Goal: Transaction & Acquisition: Purchase product/service

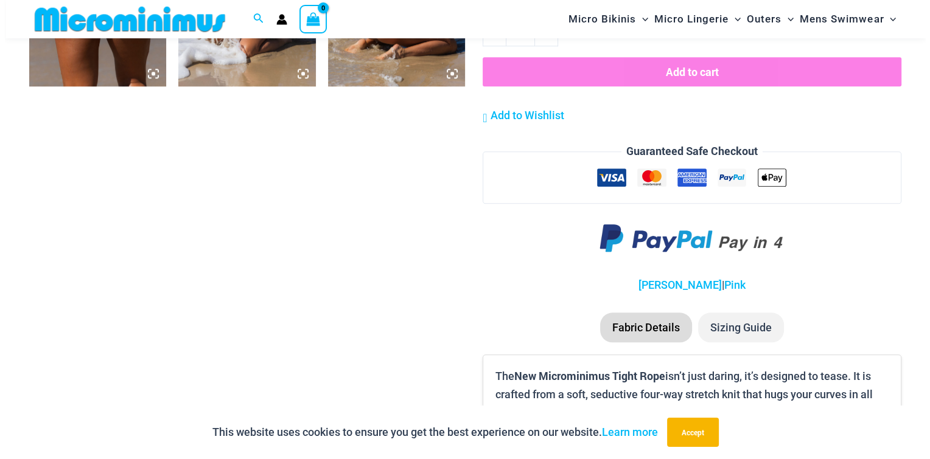
scroll to position [781, 0]
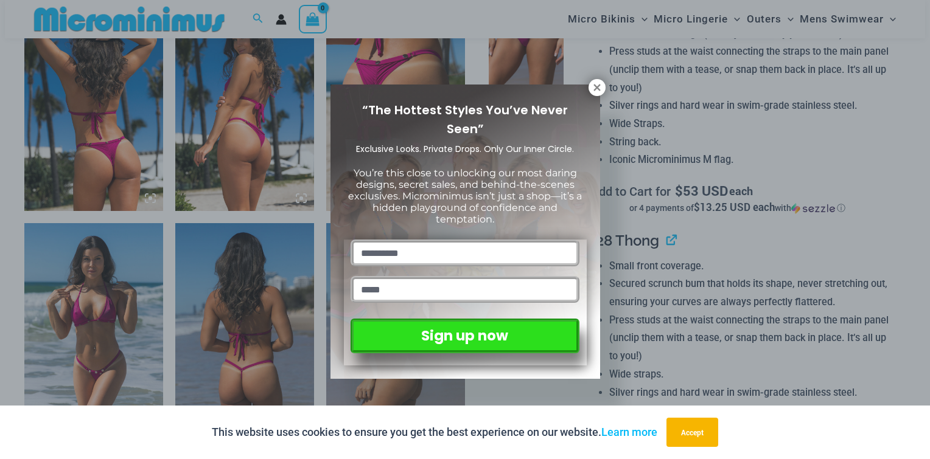
click at [591, 89] on icon at bounding box center [596, 87] width 11 height 11
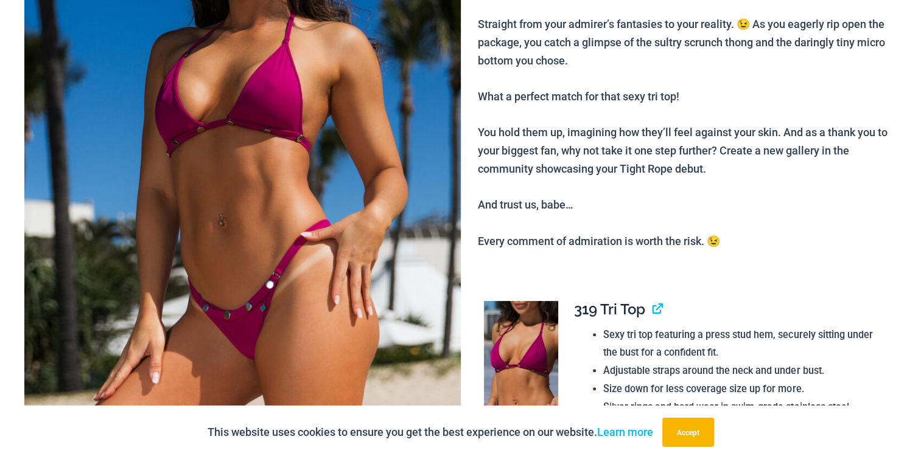
scroll to position [0, 0]
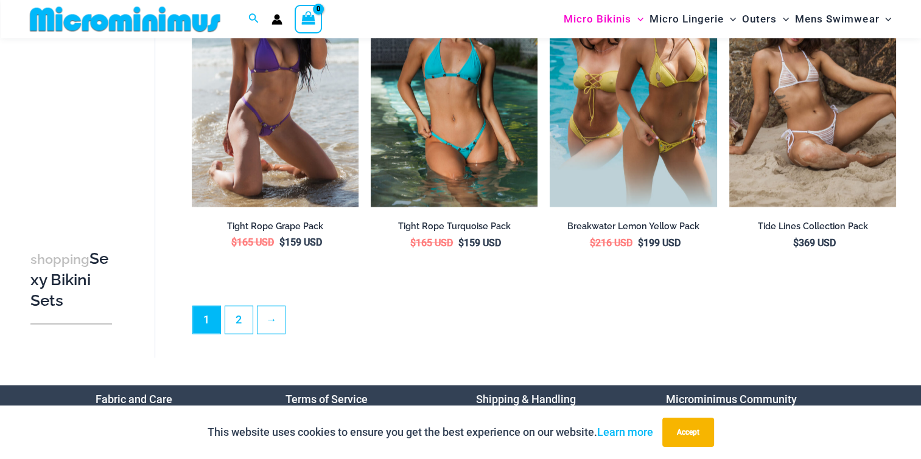
scroll to position [2566, 0]
